Goal: Information Seeking & Learning: Learn about a topic

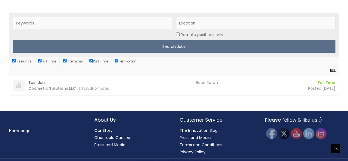
scroll to position [193, 0]
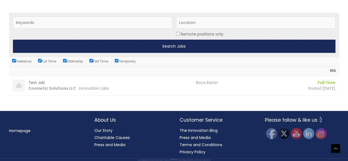
click at [185, 53] on input "Search Jobs" at bounding box center [174, 46] width 322 height 13
click at [179, 53] on input "Search Jobs" at bounding box center [174, 46] width 322 height 13
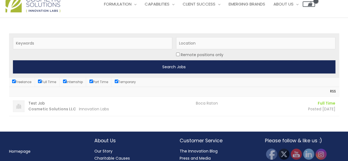
scroll to position [0, 0]
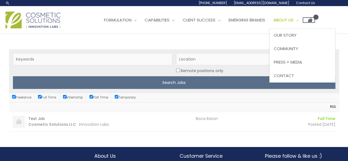
click at [273, 23] on span "About Us" at bounding box center [283, 20] width 20 height 6
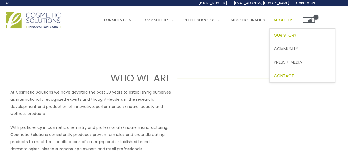
click at [274, 78] on span "Contact" at bounding box center [284, 76] width 20 height 6
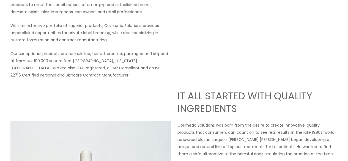
scroll to position [138, 0]
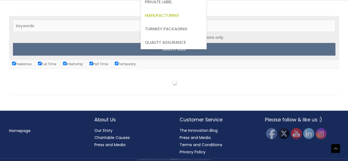
scroll to position [193, 0]
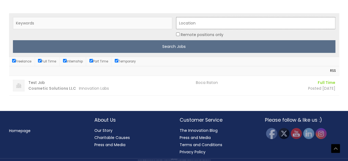
click at [185, 29] on input "Location" at bounding box center [255, 23] width 159 height 12
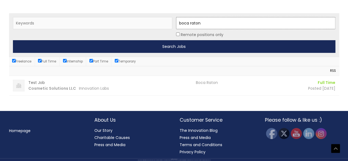
type input "boca raton"
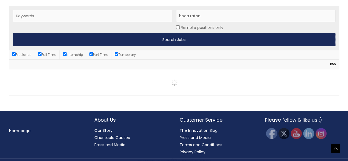
click at [161, 46] on input "Search Jobs" at bounding box center [174, 39] width 322 height 13
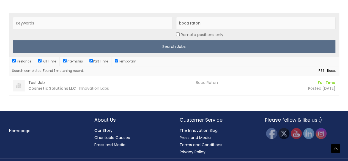
click at [13, 62] on input "Freelance" at bounding box center [14, 61] width 4 height 4
checkbox input "false"
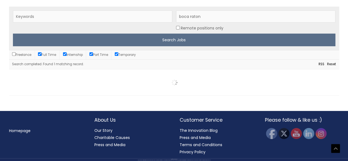
drag, startPoint x: 41, startPoint y: 70, endPoint x: 44, endPoint y: 69, distance: 3.2
click at [41, 56] on input "Full Time" at bounding box center [40, 54] width 4 height 4
checkbox input "false"
click at [64, 56] on input "Internship" at bounding box center [65, 54] width 4 height 4
checkbox input "false"
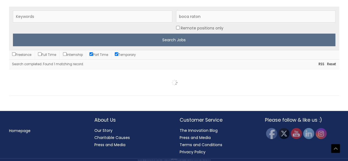
drag, startPoint x: 90, startPoint y: 69, endPoint x: 94, endPoint y: 69, distance: 3.3
click at [91, 56] on input "Part Time" at bounding box center [91, 54] width 4 height 4
checkbox input "false"
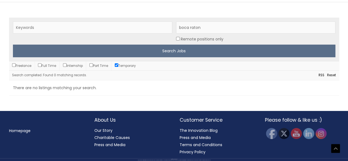
click at [122, 68] on label "Temporary" at bounding box center [125, 66] width 21 height 4
click at [118, 67] on input "Temporary" at bounding box center [117, 65] width 4 height 4
checkbox input "false"
click at [332, 78] on link "Reset" at bounding box center [330, 75] width 12 height 6
checkbox input "true"
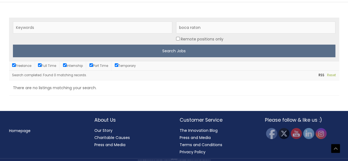
checkbox input "true"
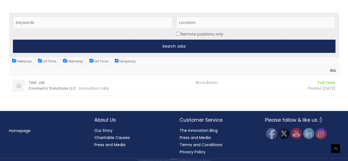
click at [205, 53] on input "Search Jobs" at bounding box center [174, 46] width 322 height 13
